Goal: Check status: Check status

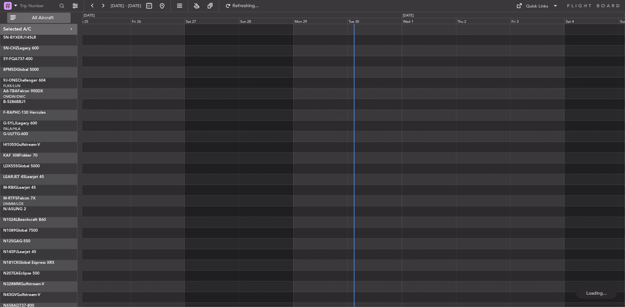
click at [62, 19] on span "All Aircraft" at bounding box center [43, 18] width 52 height 5
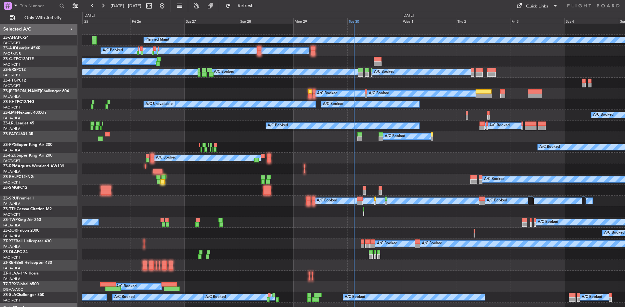
click at [351, 21] on div "Tue 30" at bounding box center [374, 21] width 54 height 6
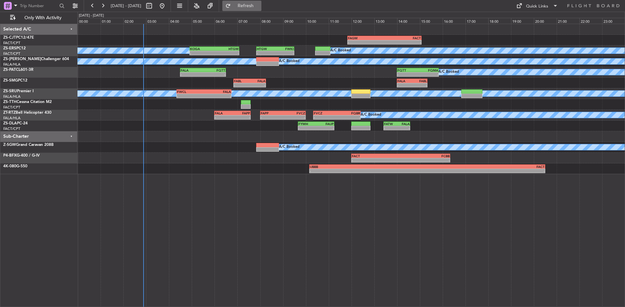
click at [259, 7] on span "Refresh" at bounding box center [245, 6] width 27 height 5
click at [259, 7] on span "Refreshing..." at bounding box center [245, 6] width 27 height 5
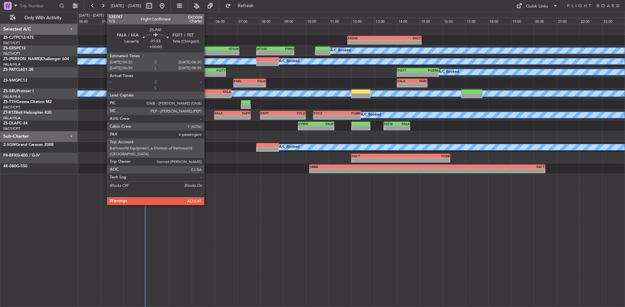
click at [207, 71] on div "FQTT" at bounding box center [214, 70] width 22 height 4
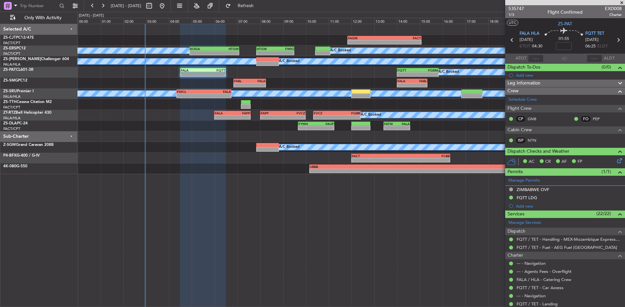
click at [623, 2] on span at bounding box center [621, 3] width 7 height 6
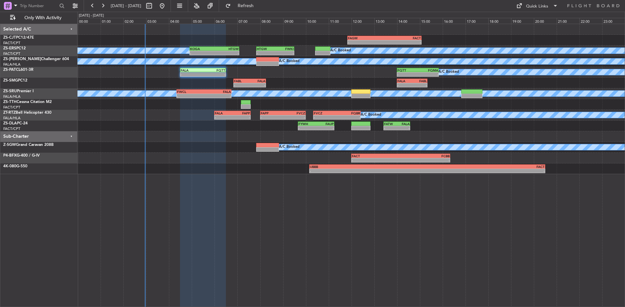
type input "0"
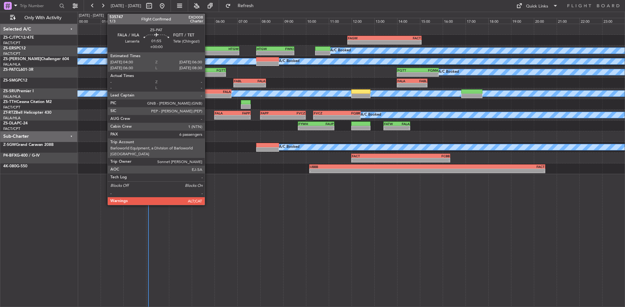
click at [208, 72] on div "FQTT" at bounding box center [214, 70] width 22 height 4
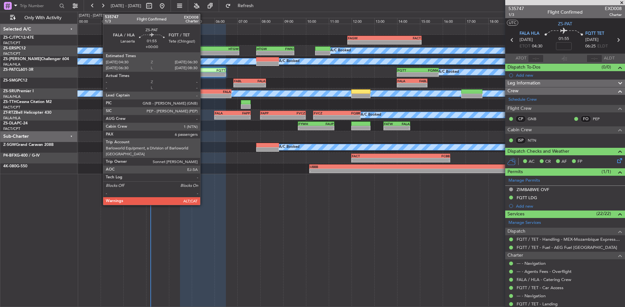
click at [203, 74] on div "-" at bounding box center [214, 75] width 22 height 4
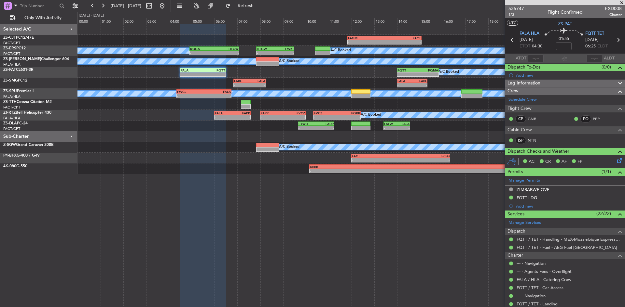
click at [621, 2] on span at bounding box center [621, 3] width 7 height 6
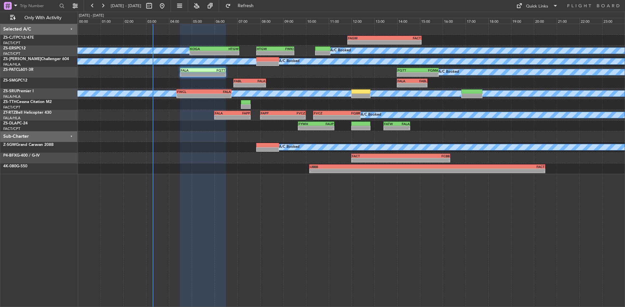
type input "0"
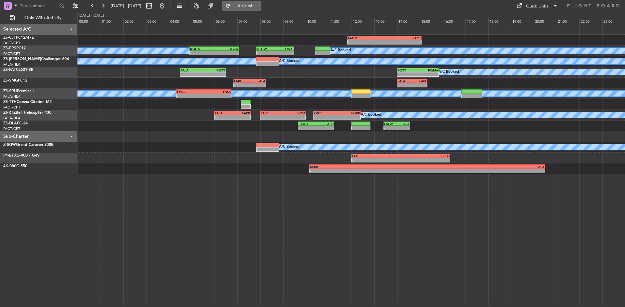
click at [259, 6] on span "Refresh" at bounding box center [245, 6] width 27 height 5
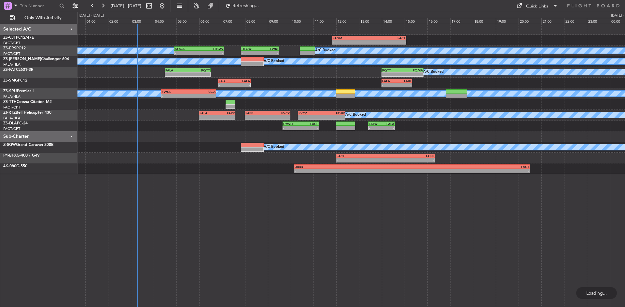
click at [158, 141] on div "- - FAGM 11:50 Z FACT 15:05 Z A/C Booked A/C Booked A/C Booked A/C Booked - - K…" at bounding box center [350, 99] width 547 height 150
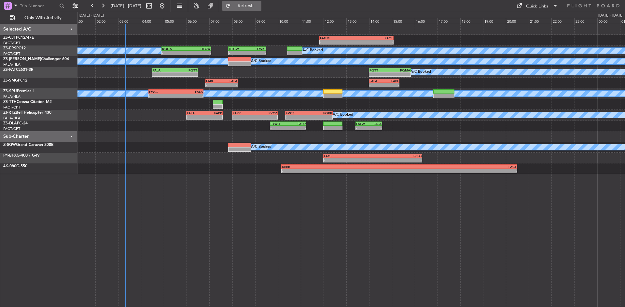
click at [259, 6] on span "Refresh" at bounding box center [245, 6] width 27 height 5
